Goal: Communication & Community: Answer question/provide support

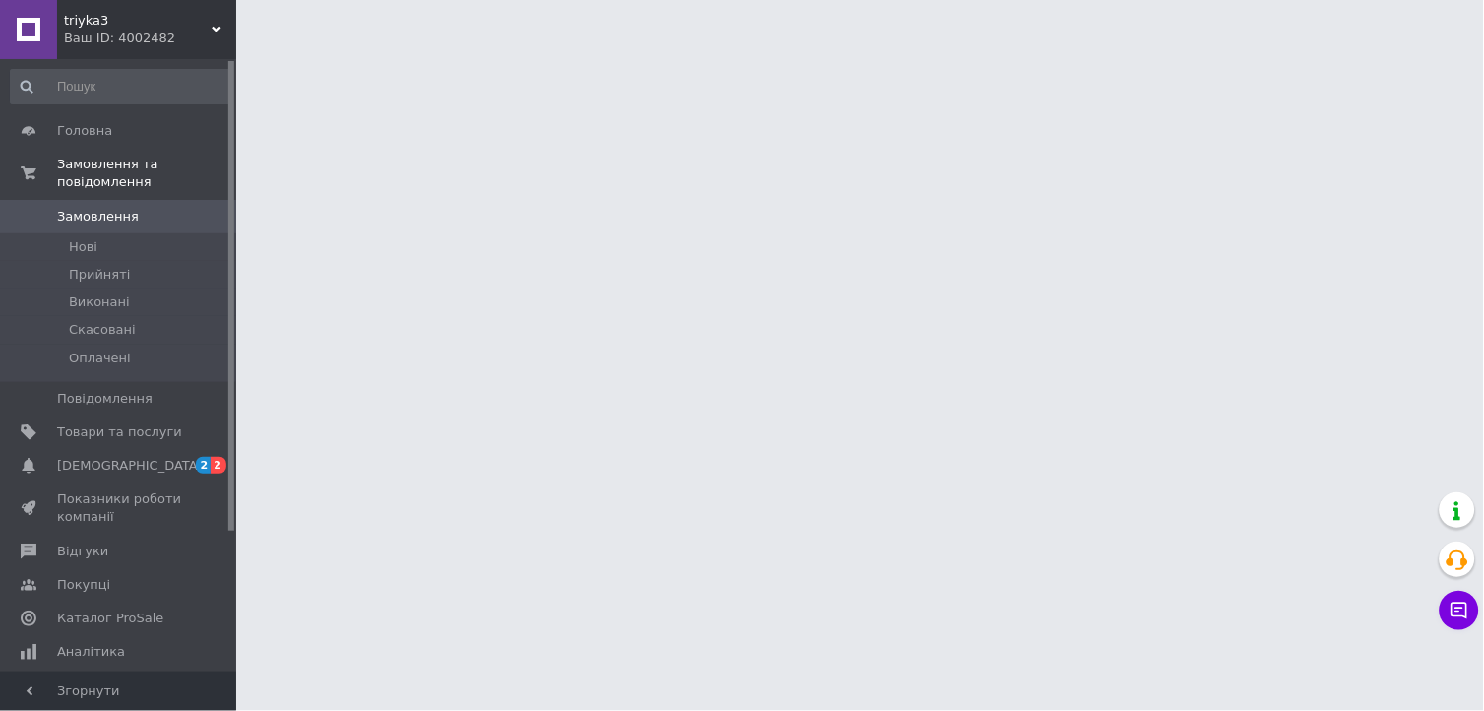
click at [189, 200] on link "Замовлення 0" at bounding box center [121, 216] width 242 height 33
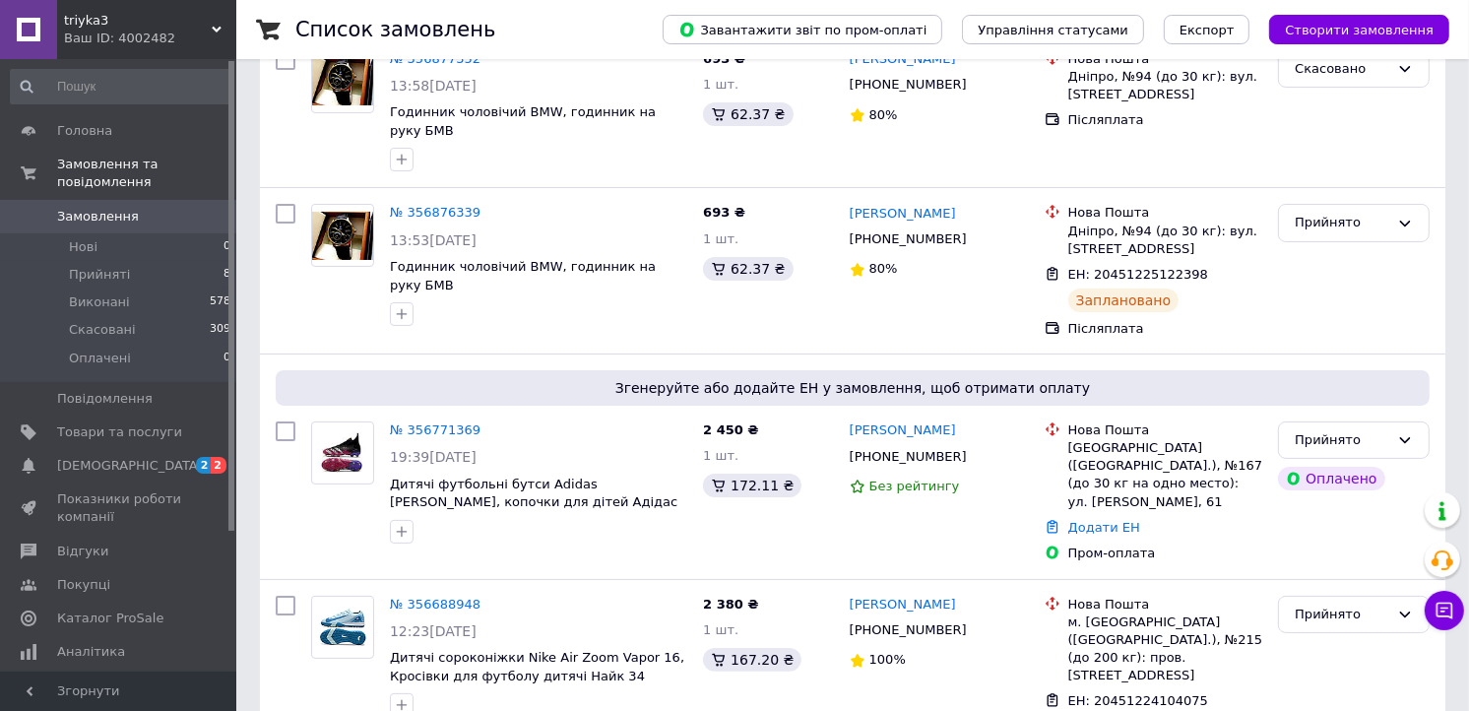
scroll to position [209, 0]
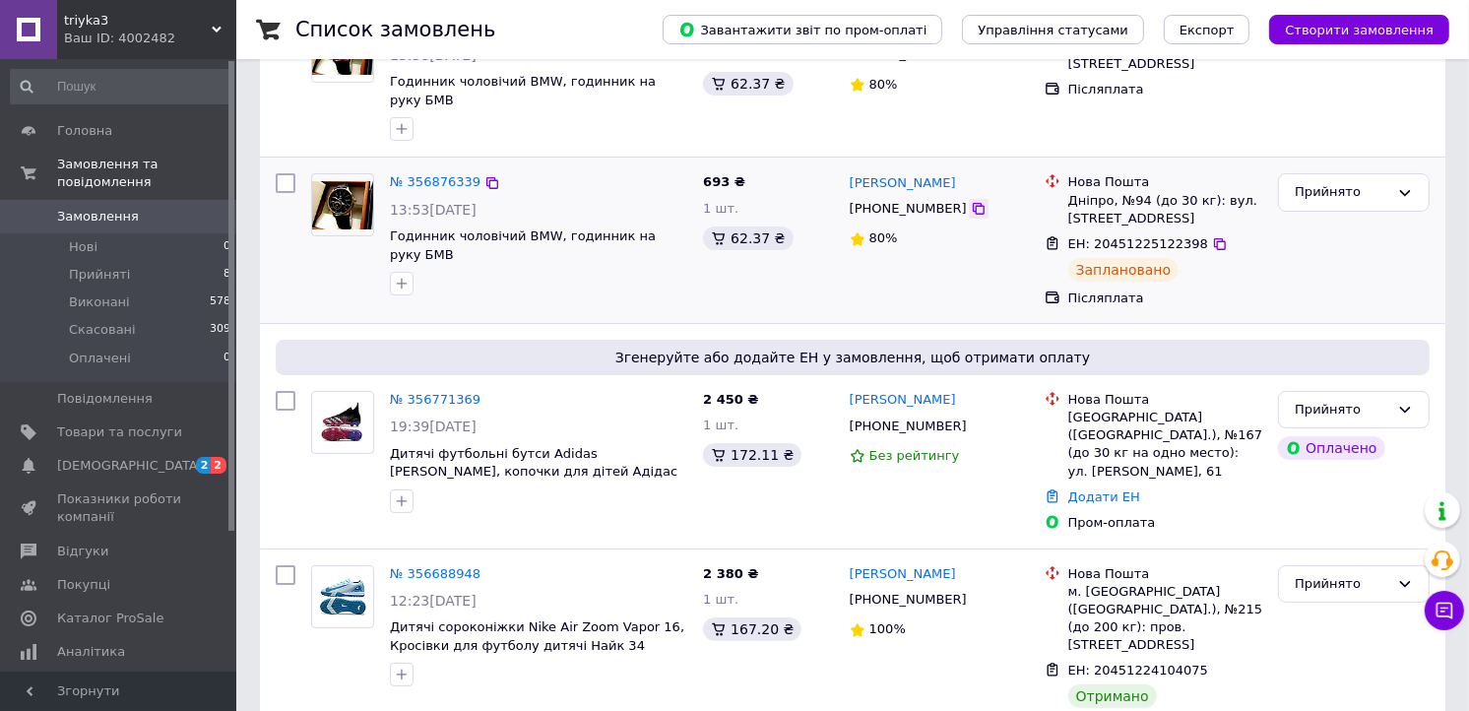
click at [970, 201] on icon at bounding box center [978, 209] width 16 height 16
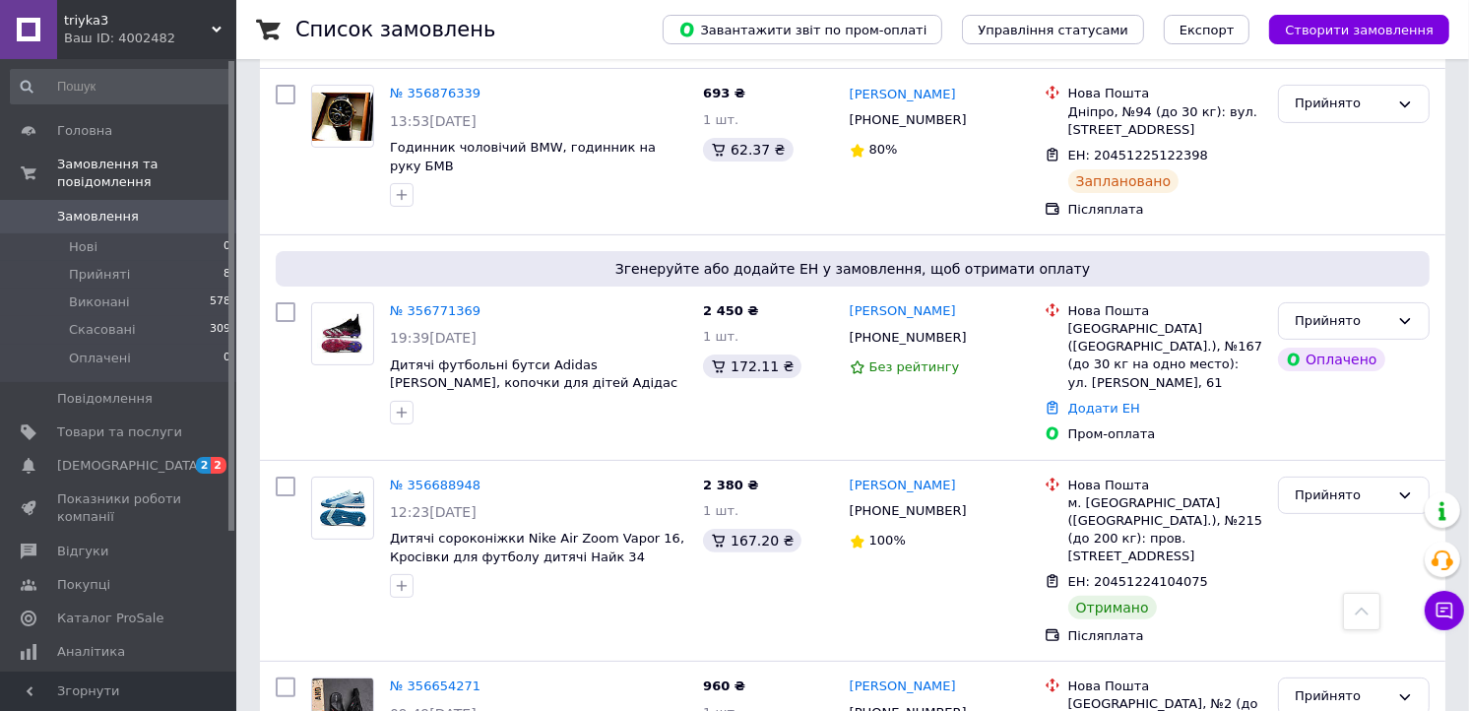
scroll to position [268, 0]
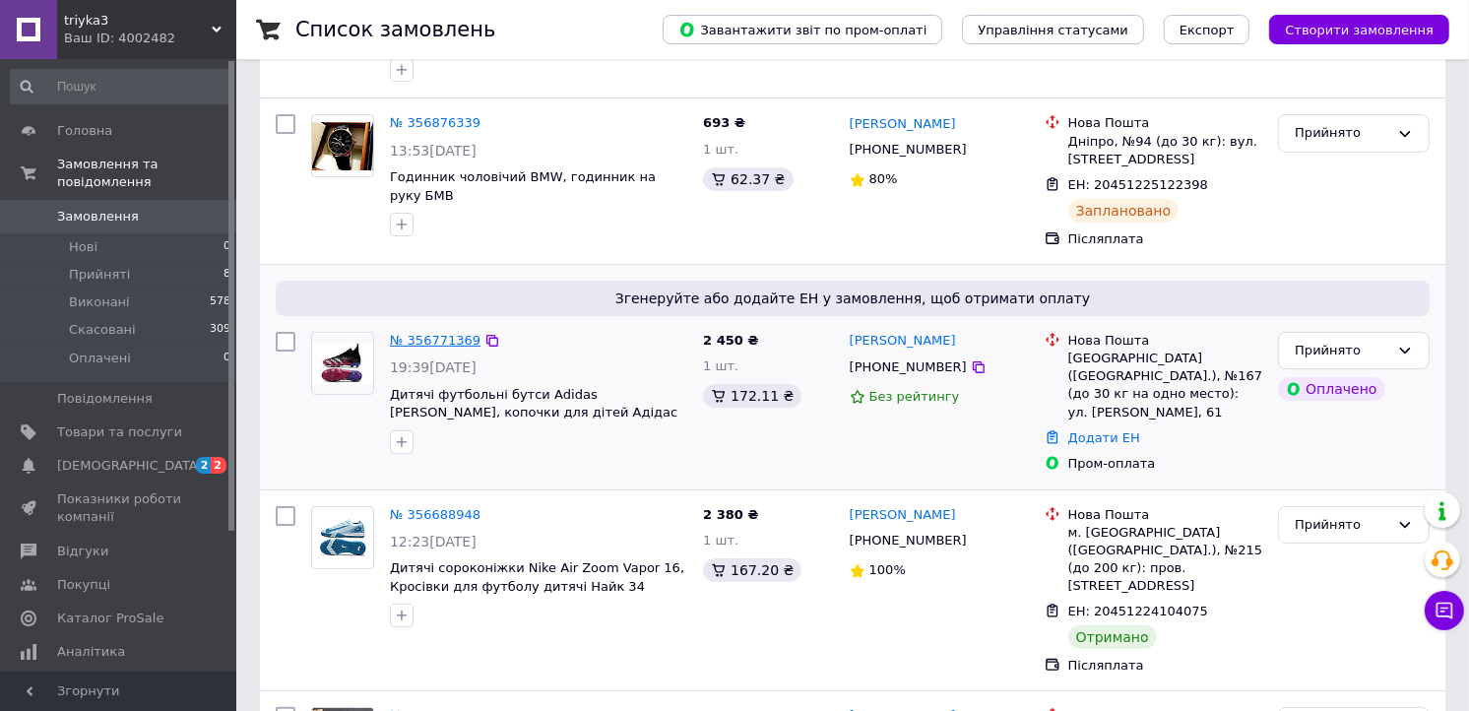
click at [433, 333] on link "№ 356771369" at bounding box center [435, 340] width 91 height 15
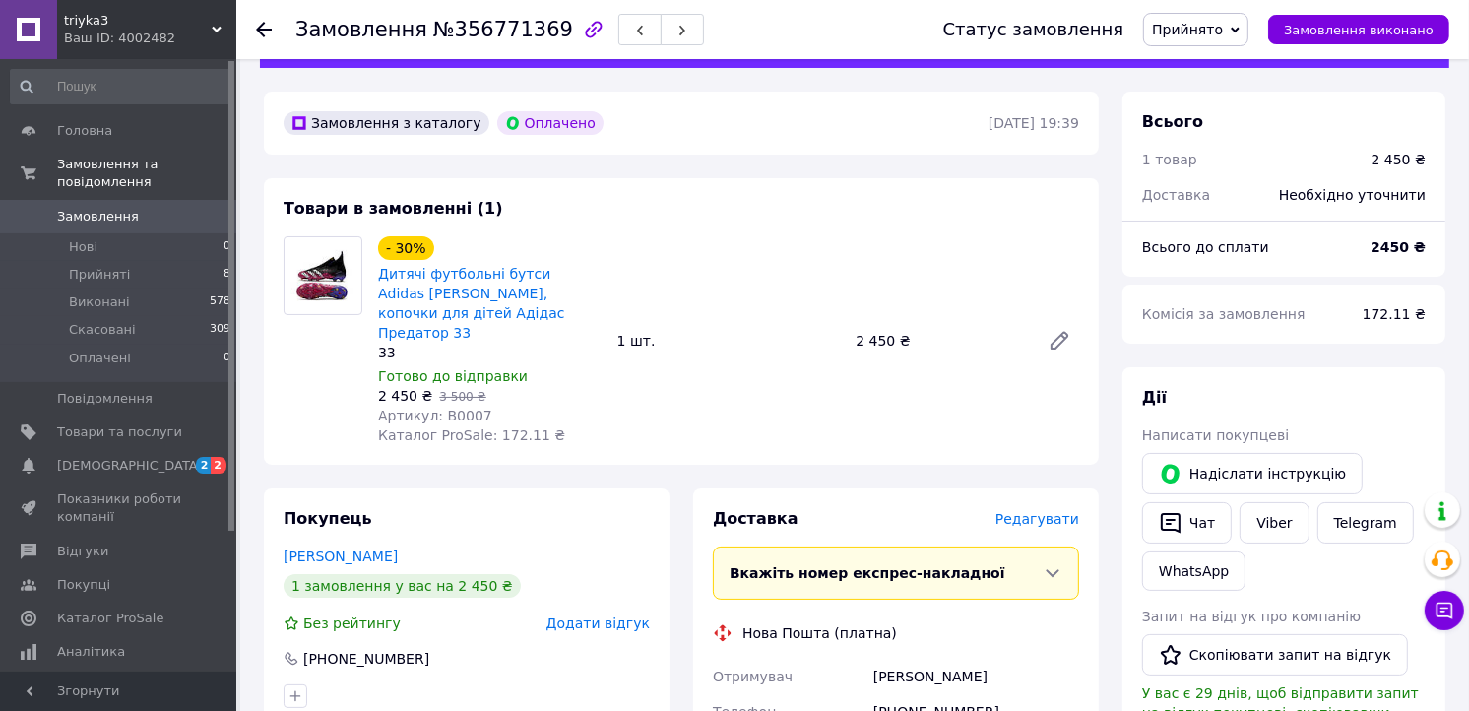
scroll to position [62, 0]
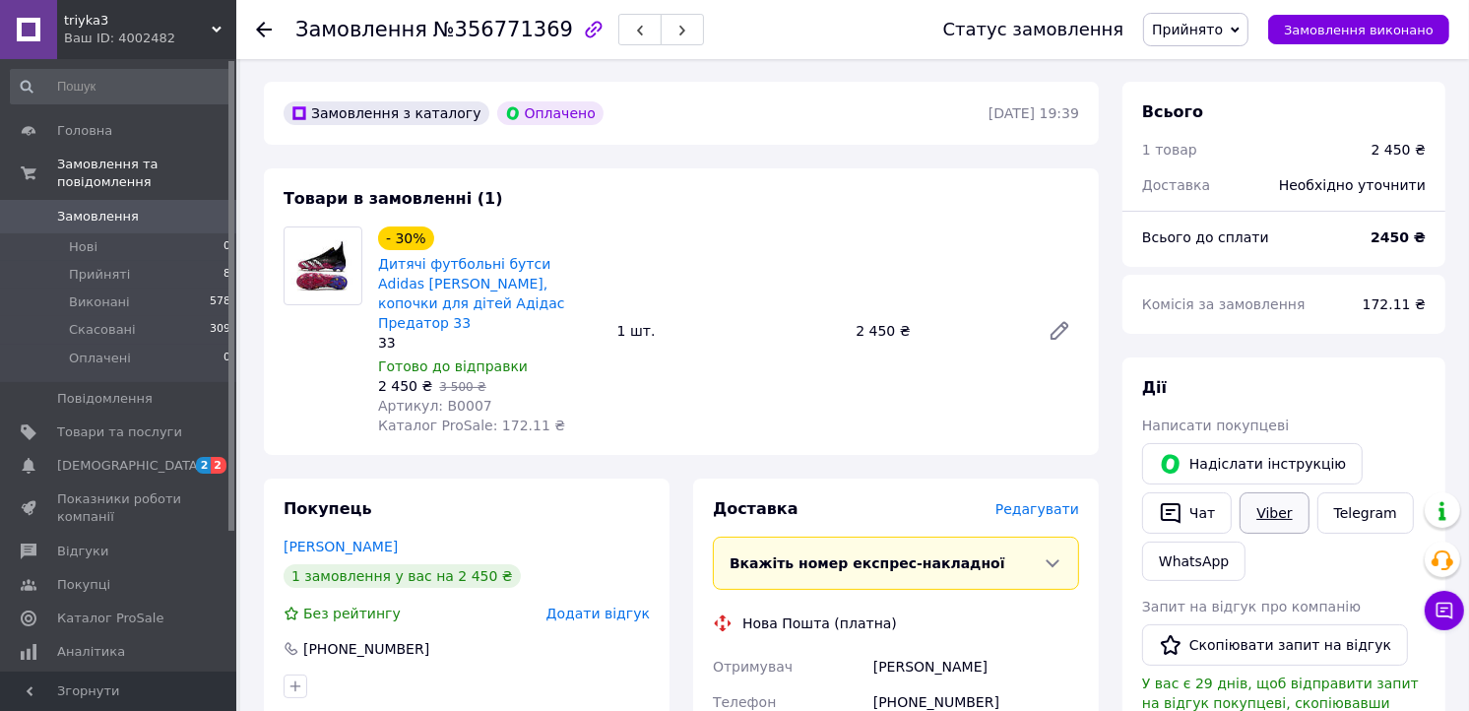
click at [1271, 522] on link "Viber" at bounding box center [1273, 512] width 69 height 41
click at [585, 24] on icon "button" at bounding box center [593, 29] width 17 height 17
click at [168, 208] on span "Замовлення" at bounding box center [119, 217] width 125 height 18
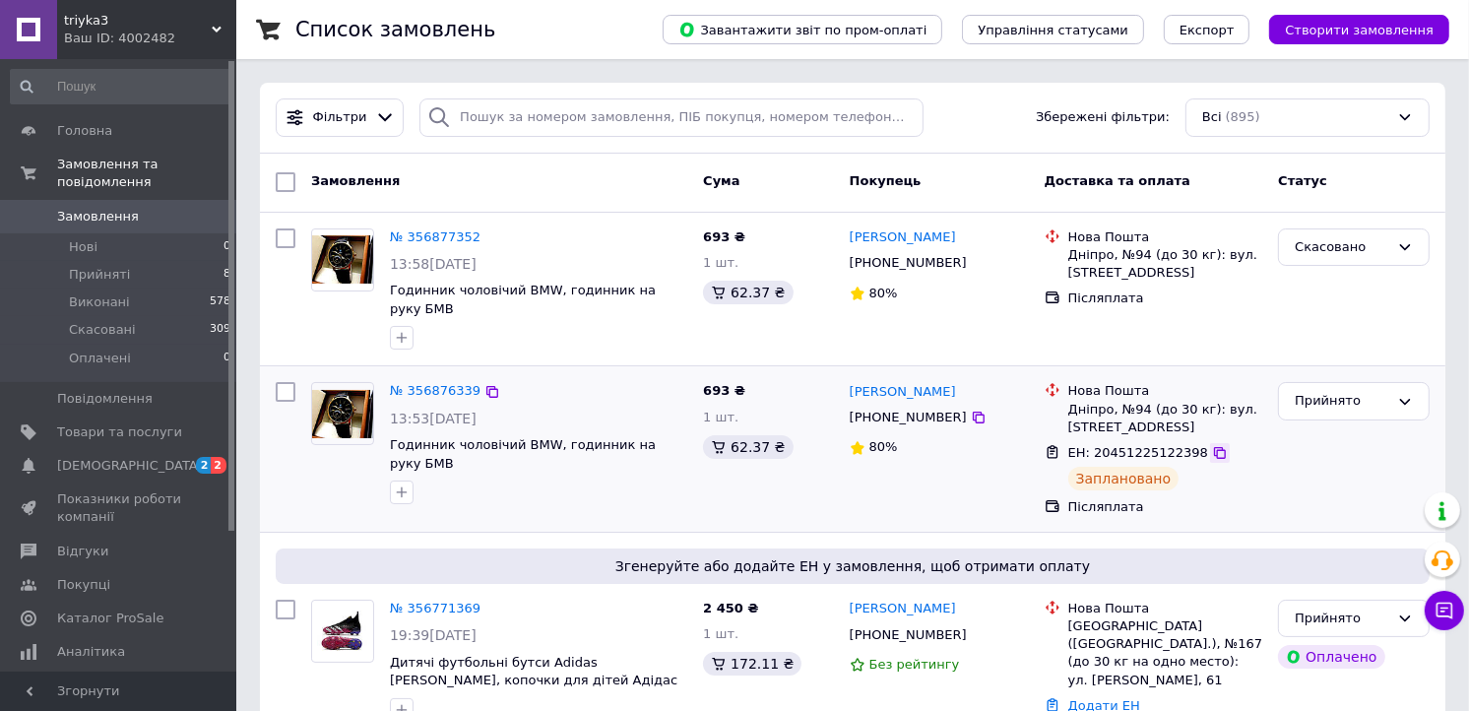
click at [1212, 445] on icon at bounding box center [1220, 453] width 16 height 16
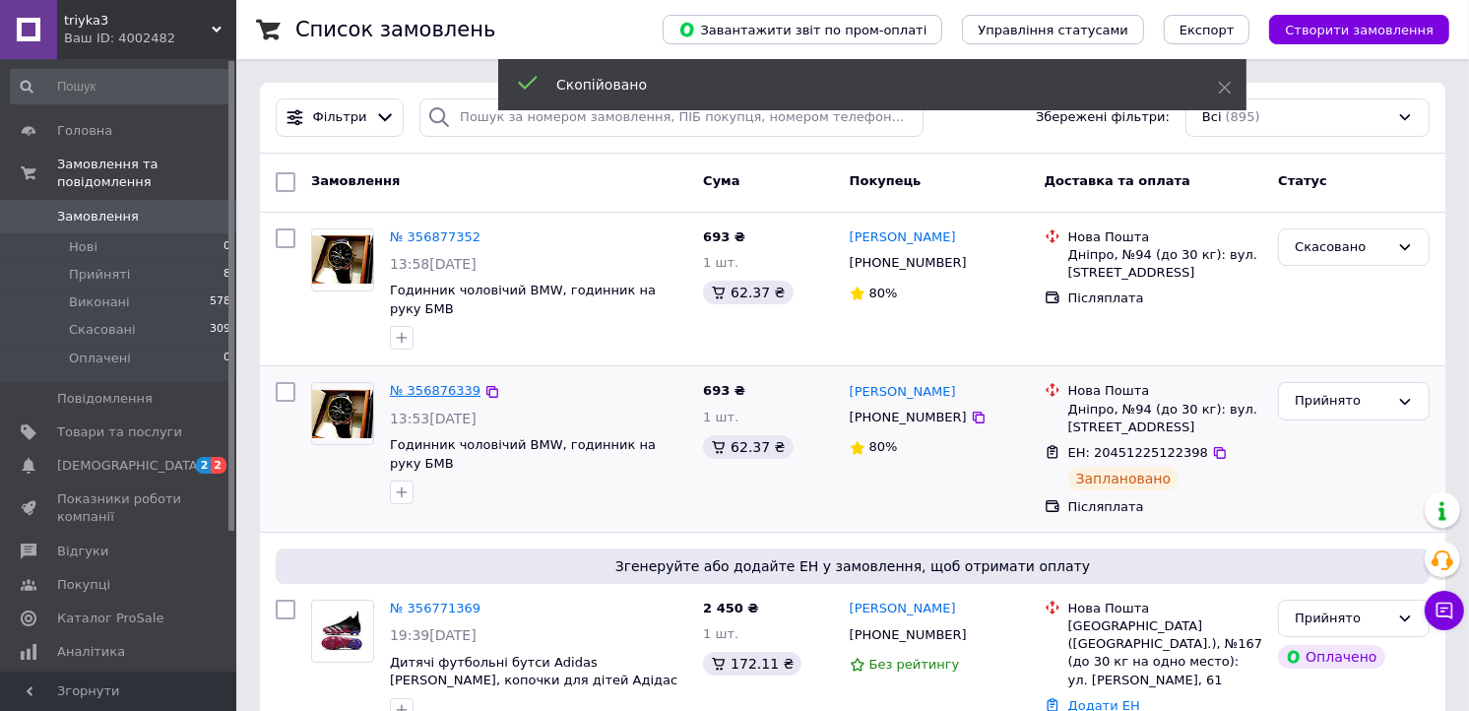
click at [437, 383] on link "№ 356876339" at bounding box center [435, 390] width 91 height 15
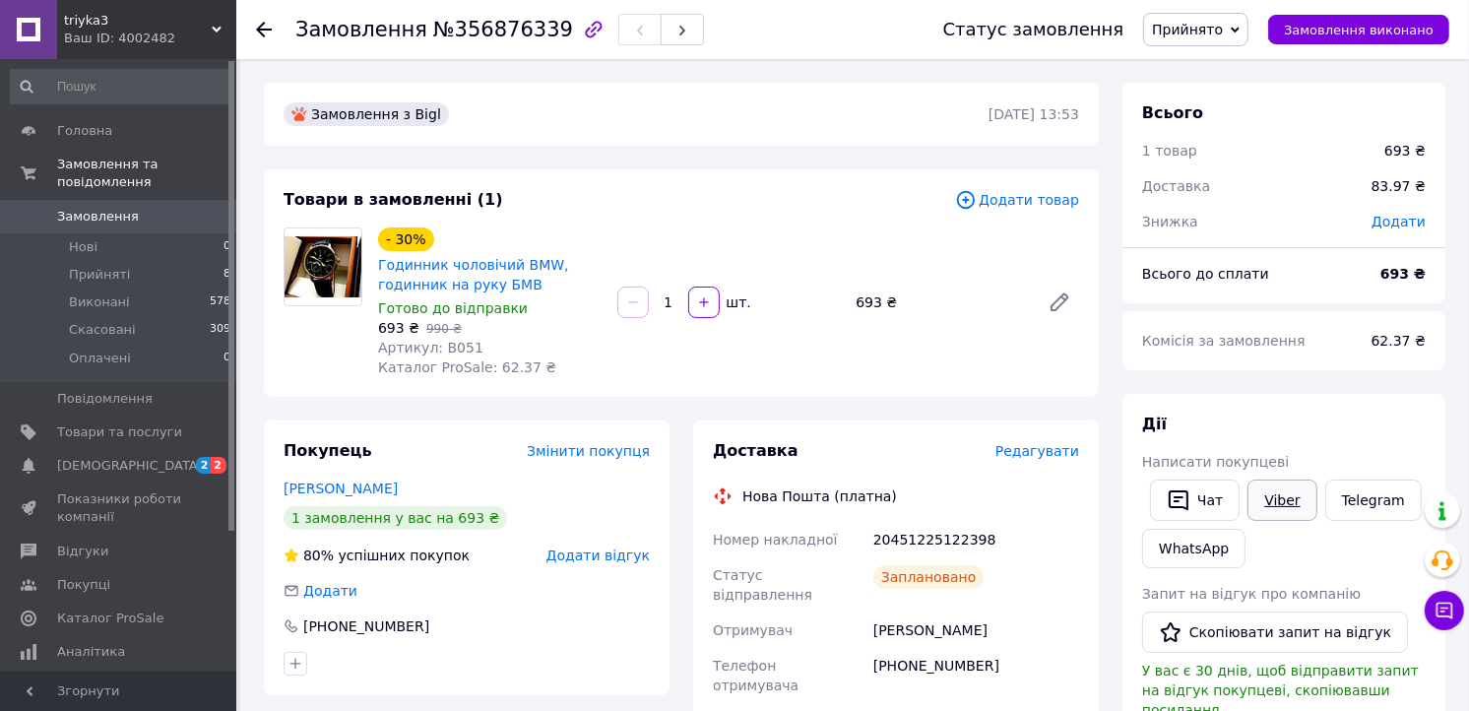
click at [1271, 502] on link "Viber" at bounding box center [1281, 499] width 69 height 41
click at [1194, 492] on button "Чат" at bounding box center [1195, 499] width 90 height 41
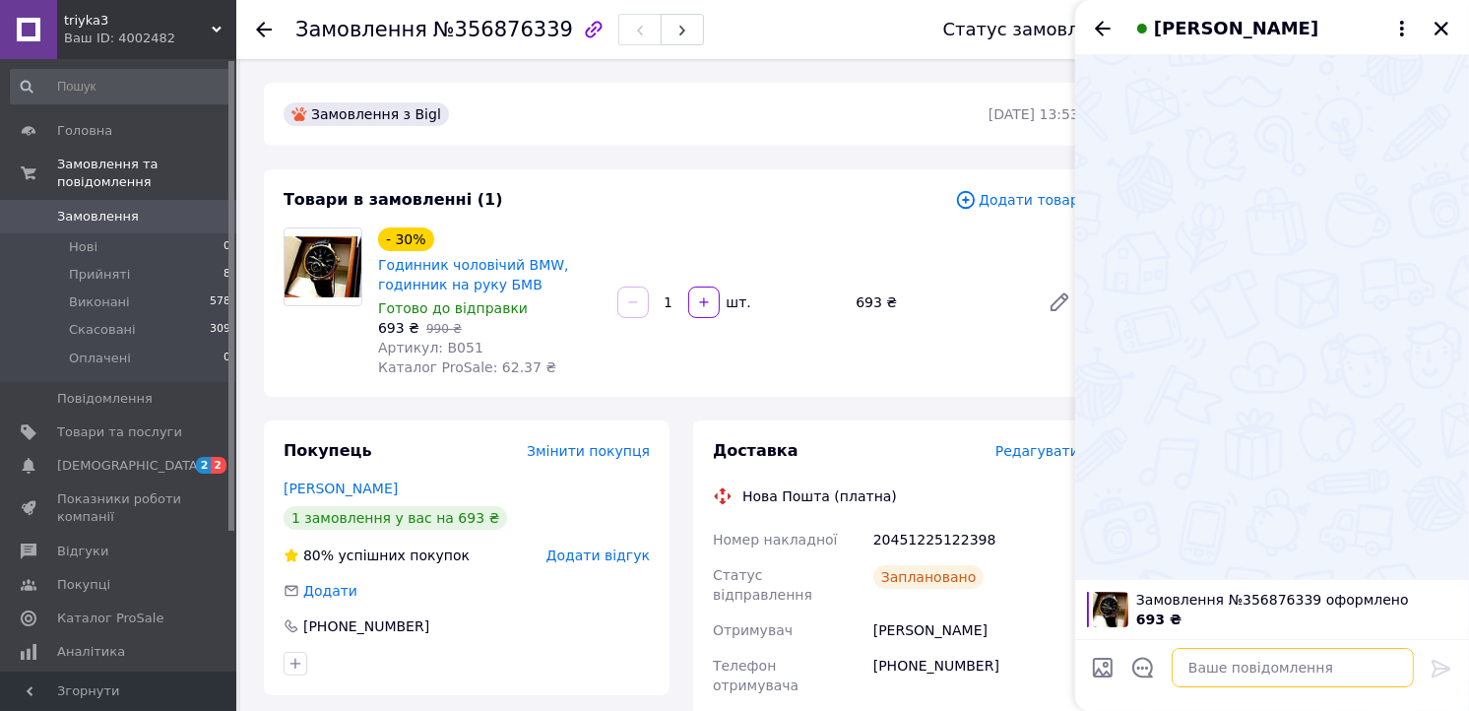
click at [1270, 659] on textarea at bounding box center [1292, 667] width 242 height 39
type textarea "Ж"
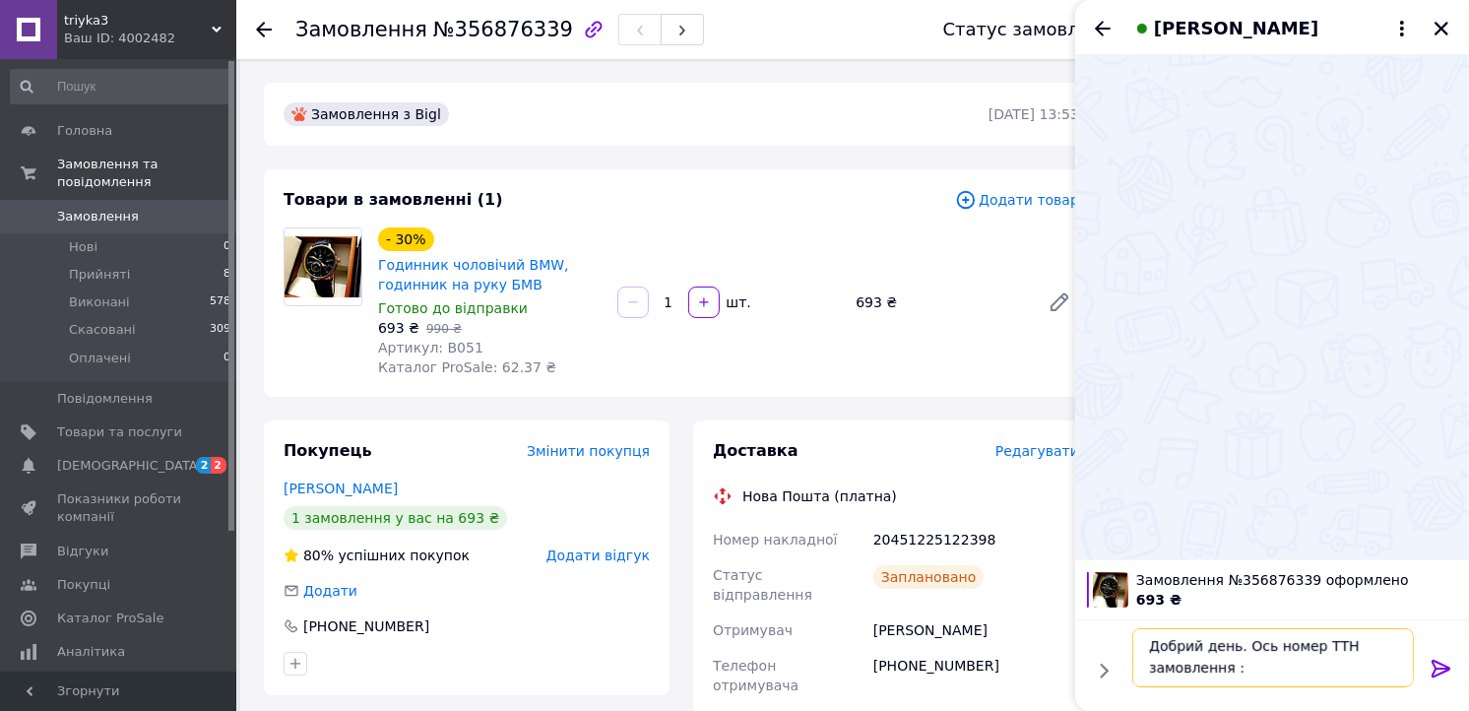
scroll to position [36, 0]
paste textarea "20451225122398"
type textarea "Добрий день. Ось номер ТТН замовлення : 20451225122398"
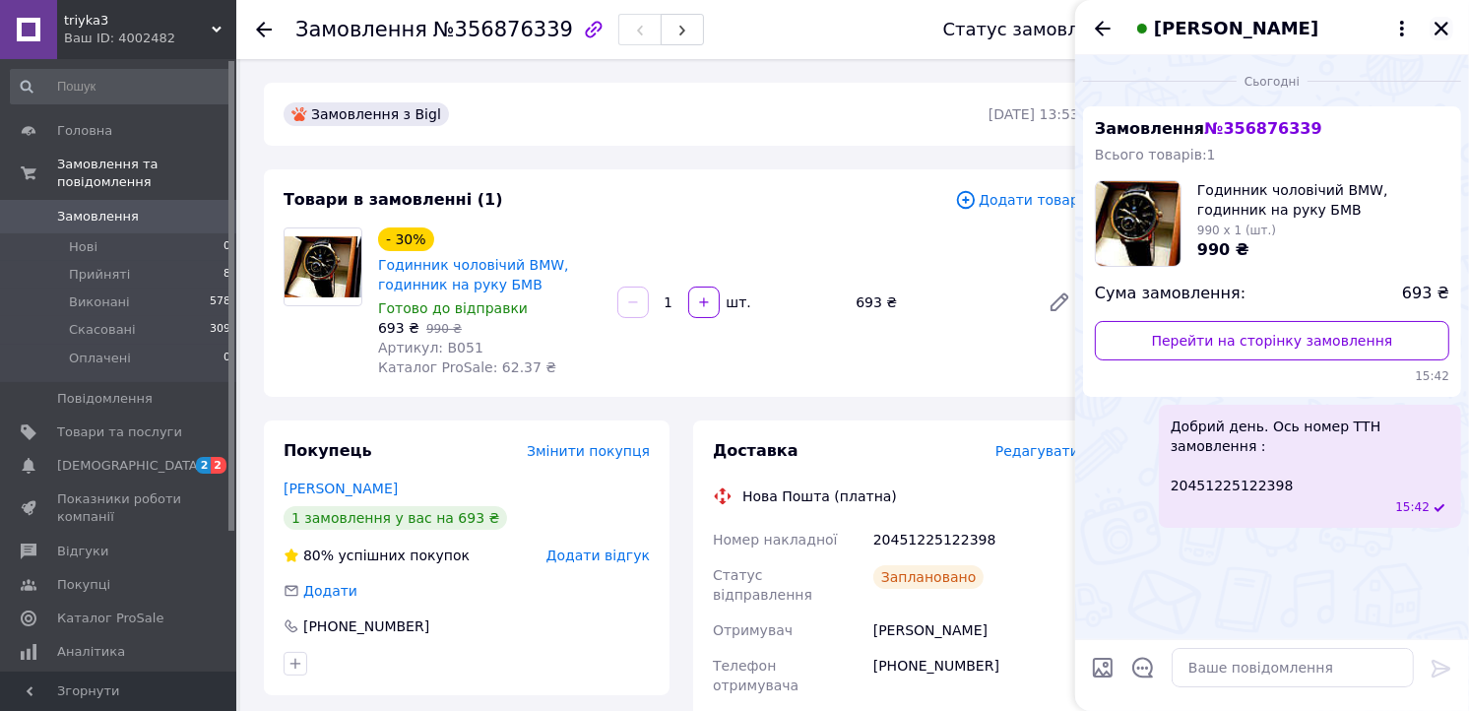
click at [1440, 24] on icon "Закрити" at bounding box center [1441, 29] width 18 height 18
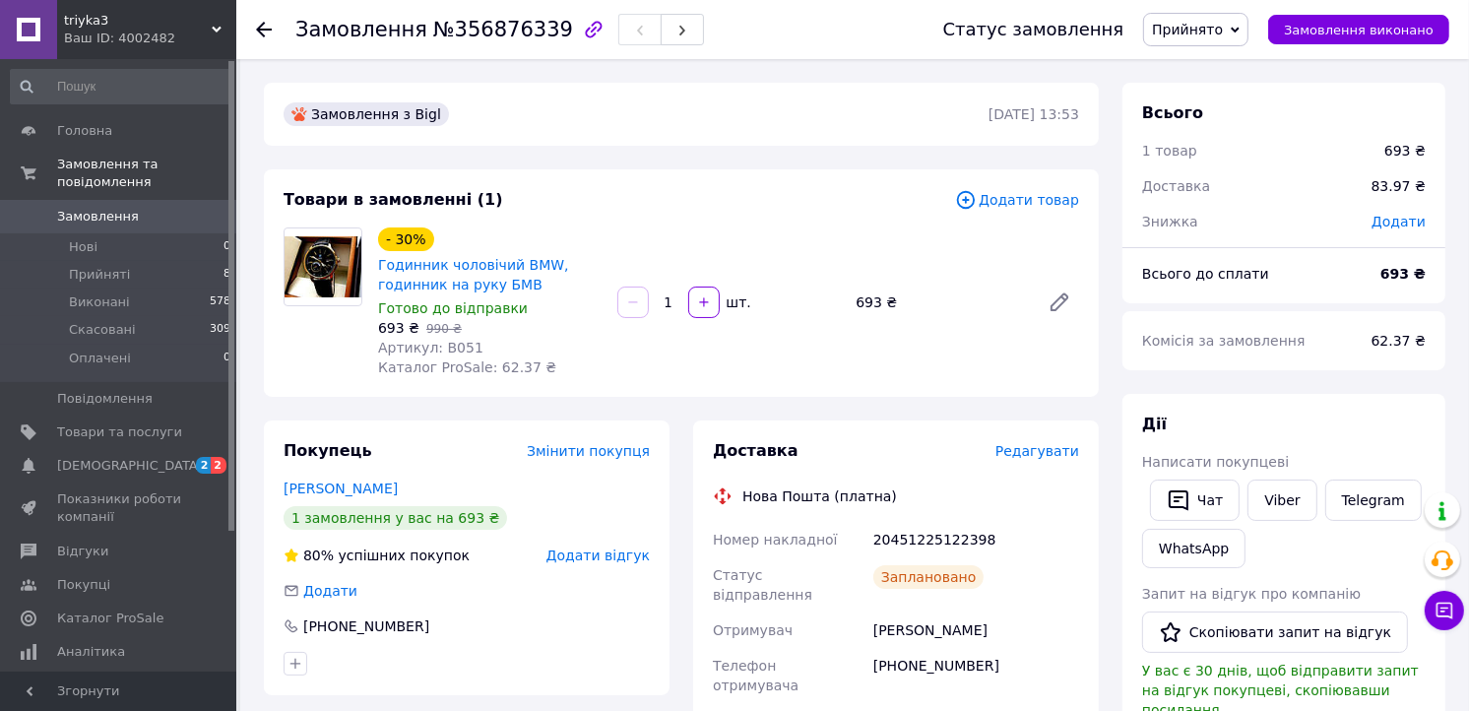
click at [172, 208] on span "Замовлення" at bounding box center [119, 217] width 125 height 18
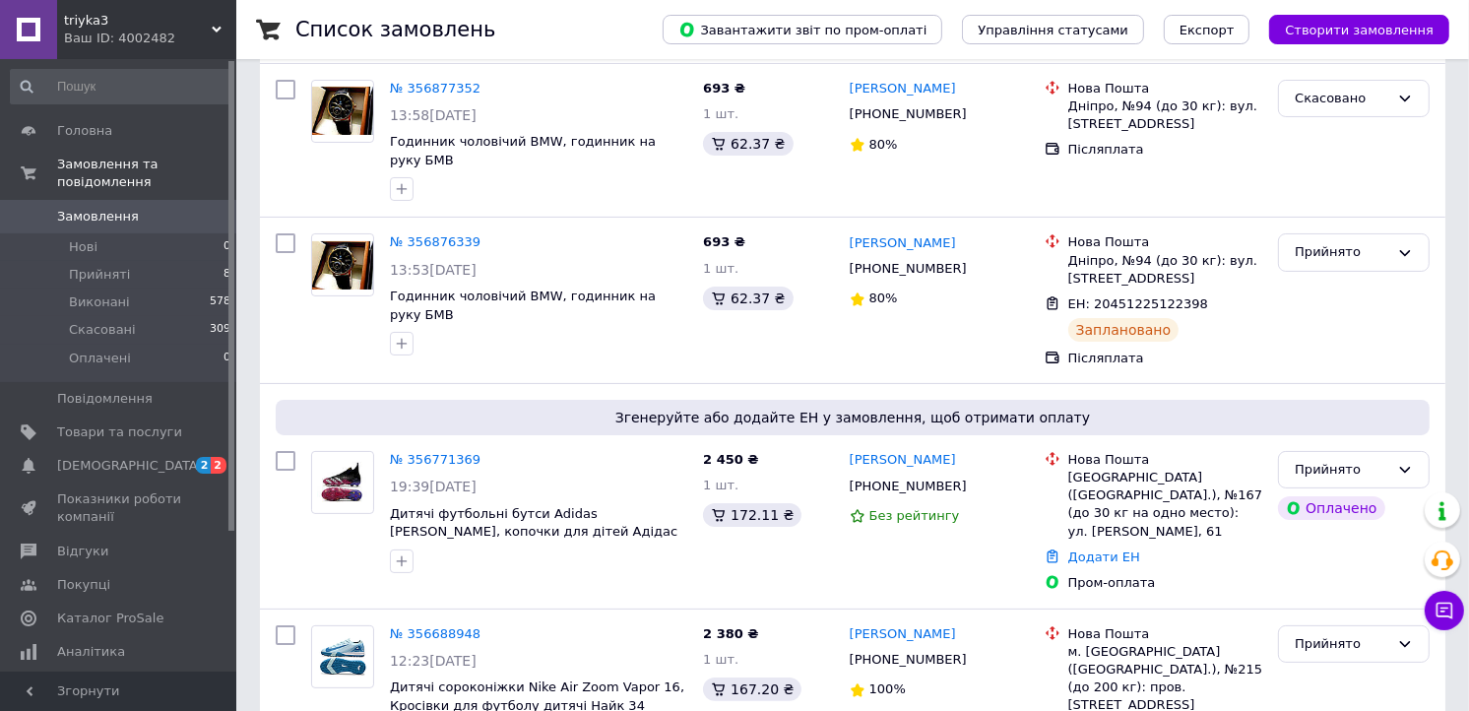
scroll to position [119, 0]
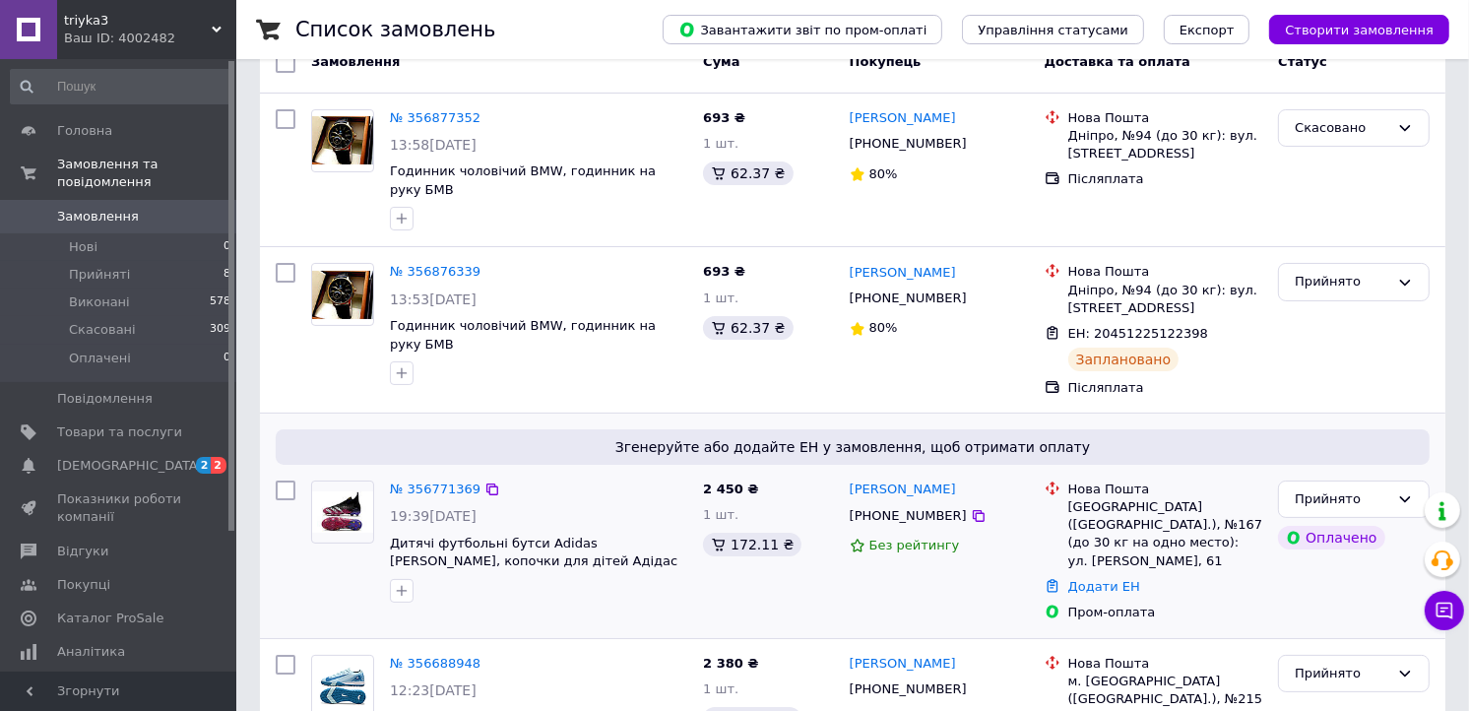
drag, startPoint x: 756, startPoint y: 591, endPoint x: 746, endPoint y: 592, distance: 9.9
click at [746, 592] on div "2 450 ₴ 1 шт. 172.11 ₴" at bounding box center [768, 550] width 147 height 157
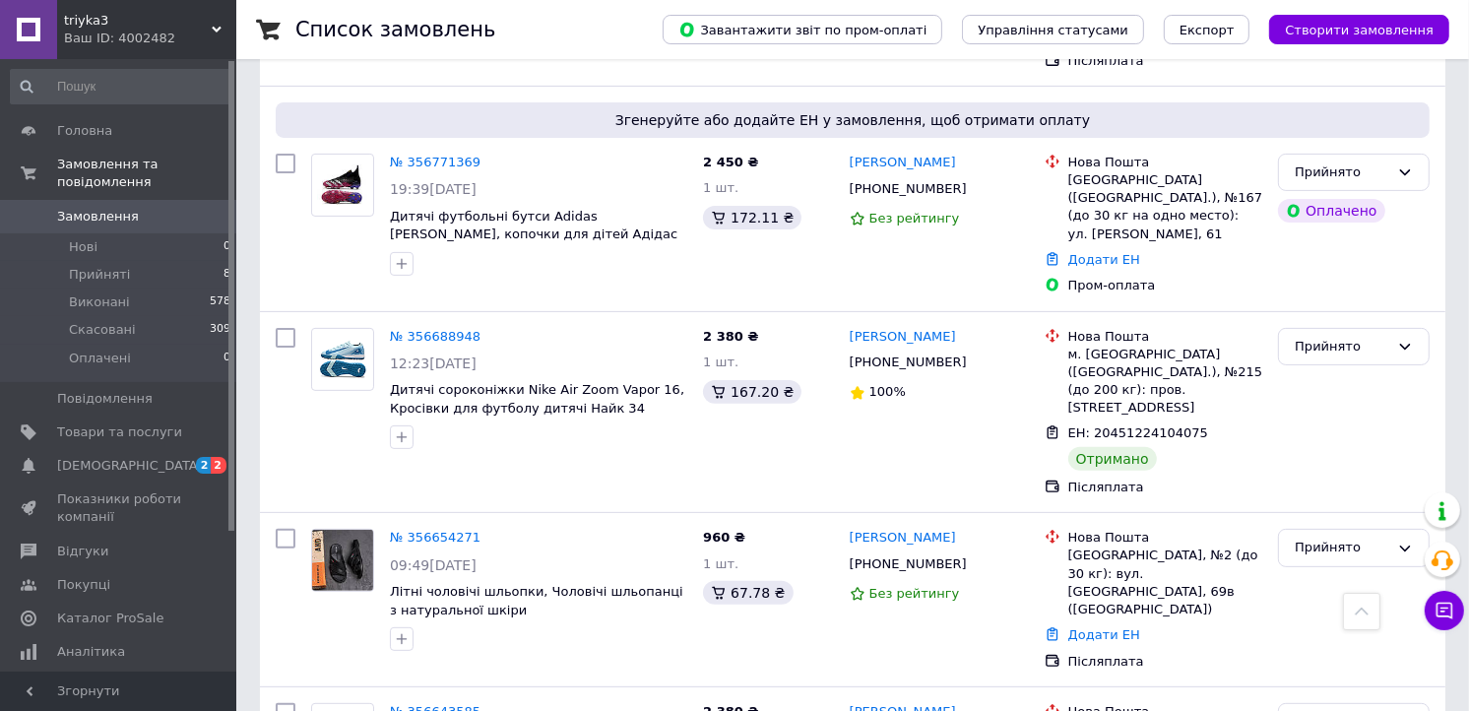
scroll to position [0, 0]
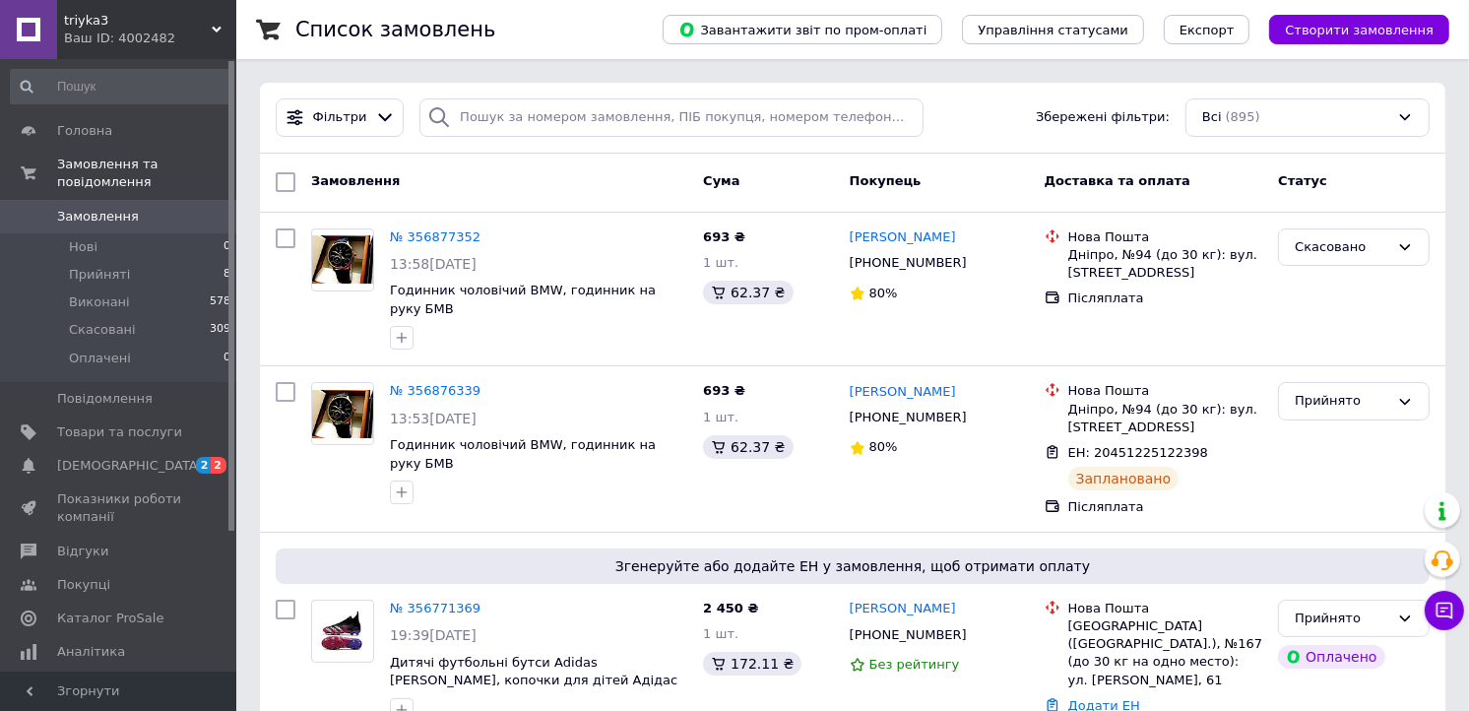
click at [202, 208] on span "0" at bounding box center [209, 217] width 54 height 18
